Goal: Complete application form: Complete application form

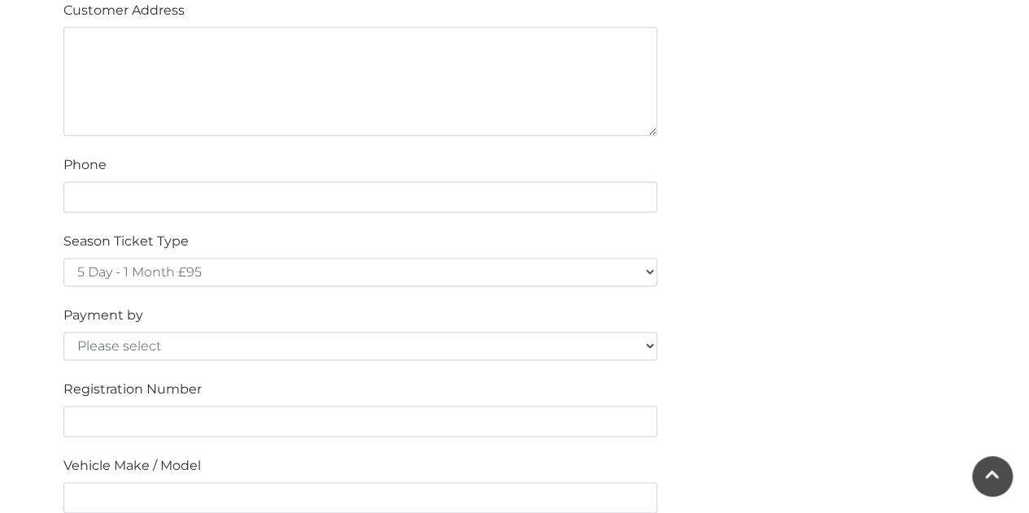
scroll to position [1093, 0]
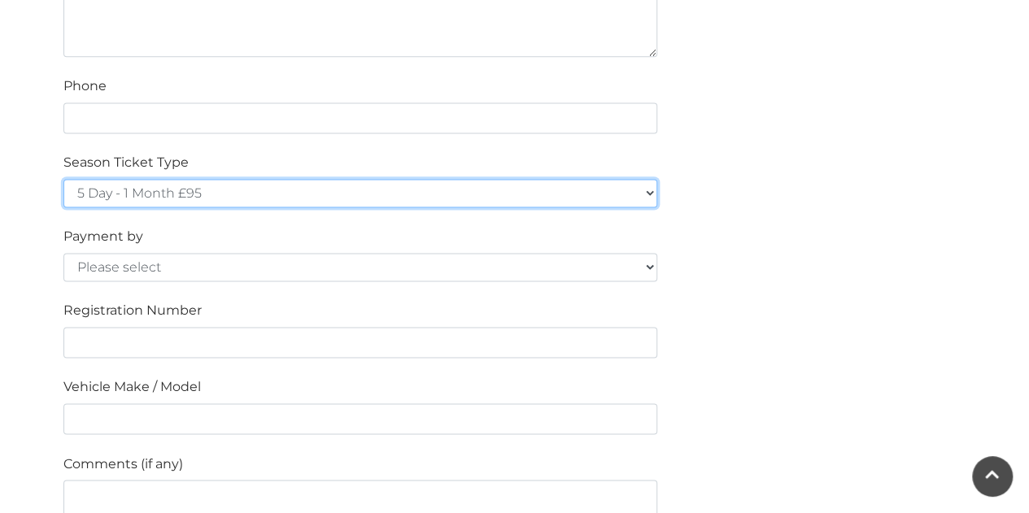
click at [319, 183] on select "5 Day - 1 Month £95 5 Day - 3 Months £270 (£90 a month standing order) 5 Day - …" at bounding box center [360, 193] width 594 height 28
click at [215, 189] on select "5 Day - 1 Month £95 5 Day - 3 Months £270 (£90 a month standing order) 5 Day - …" at bounding box center [360, 193] width 594 height 28
click at [297, 187] on select "5 Day - 1 Month £95 5 Day - 3 Months £270 (£90 a month standing order) 5 Day - …" at bounding box center [360, 193] width 594 height 28
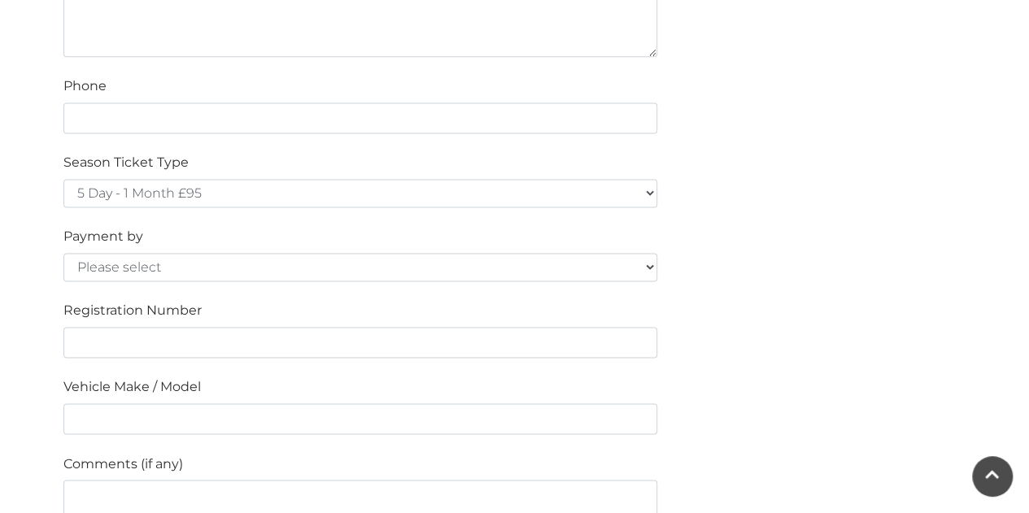
click at [363, 173] on div "Season Ticket Type 5 Day - 1 Month £95 5 Day - 3 Months £270 (£90 a month stand…" at bounding box center [360, 180] width 618 height 54
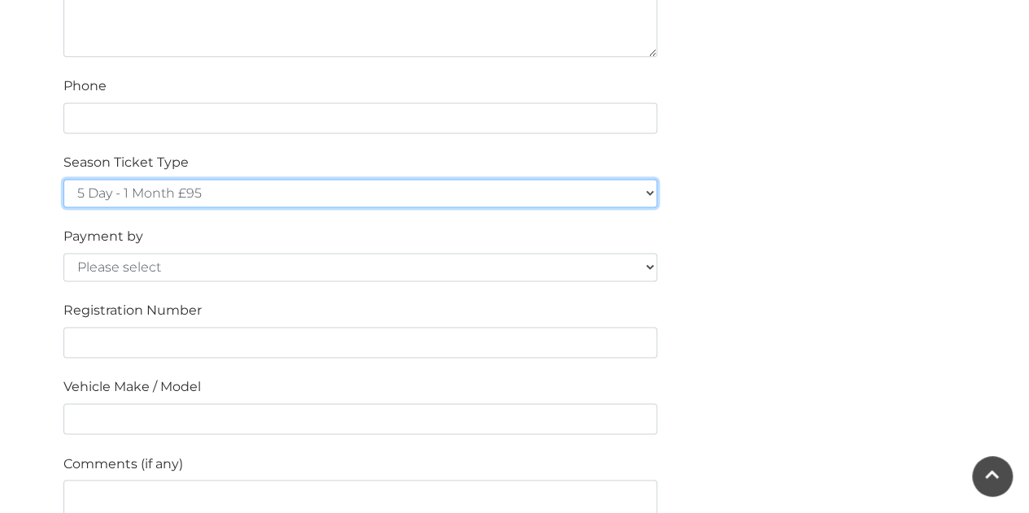
click at [353, 185] on select "5 Day - 1 Month £95 5 Day - 3 Months £270 (£90 a month standing order) 5 Day - …" at bounding box center [360, 193] width 594 height 28
click at [280, 181] on select "5 Day - 1 Month £95 5 Day - 3 Months £270 (£90 a month standing order) 5 Day - …" at bounding box center [360, 193] width 594 height 28
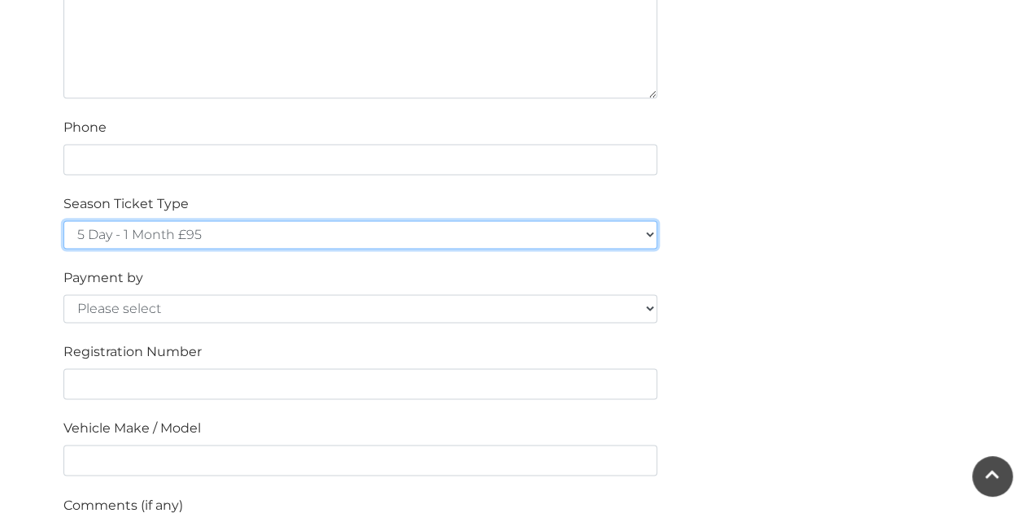
click at [313, 229] on select "5 Day - 1 Month £95 5 Day - 3 Months £270 (£90 a month standing order) 5 Day - …" at bounding box center [360, 234] width 594 height 28
click at [406, 237] on select "5 Day - 1 Month £95 5 Day - 3 Months £270 (£90 a month standing order) 5 Day - …" at bounding box center [360, 234] width 594 height 28
click at [346, 221] on select "5 Day - 1 Month £95 5 Day - 3 Months £270 (£90 a month standing order) 5 Day - …" at bounding box center [360, 234] width 594 height 28
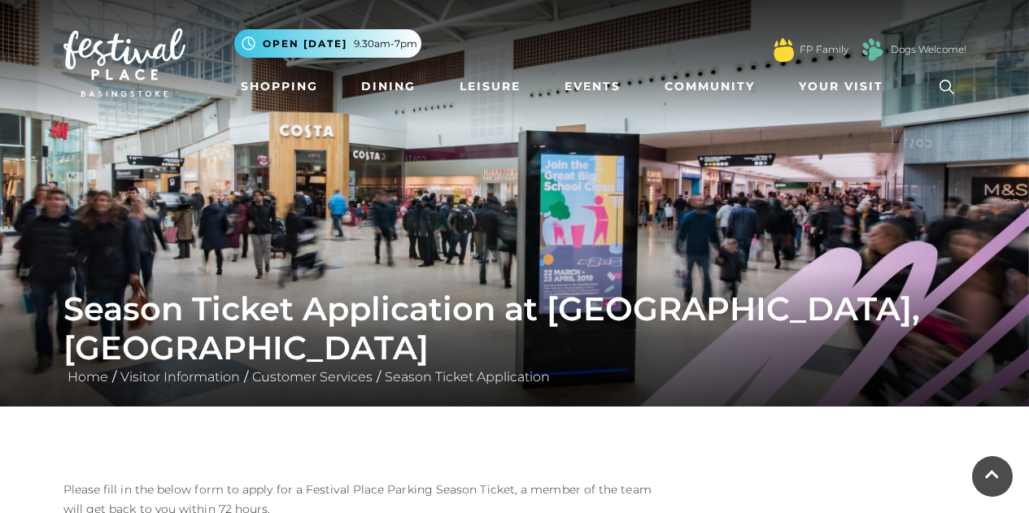
scroll to position [1051, 0]
